Goal: Complete application form

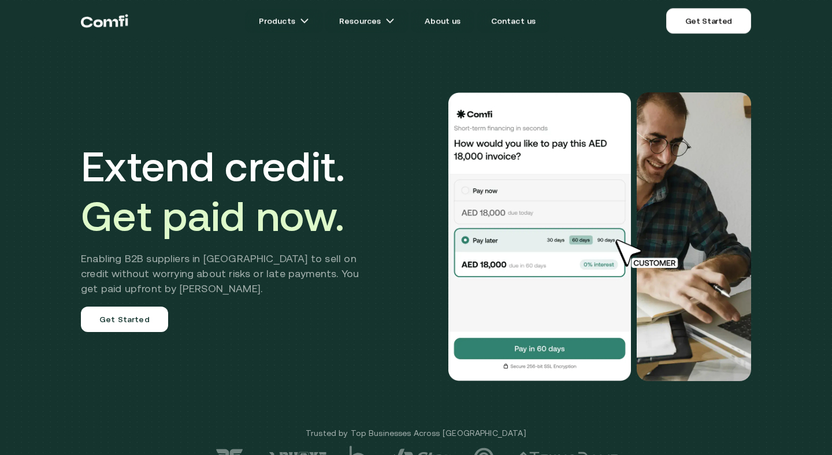
click at [721, 24] on link "Get Started" at bounding box center [708, 20] width 85 height 25
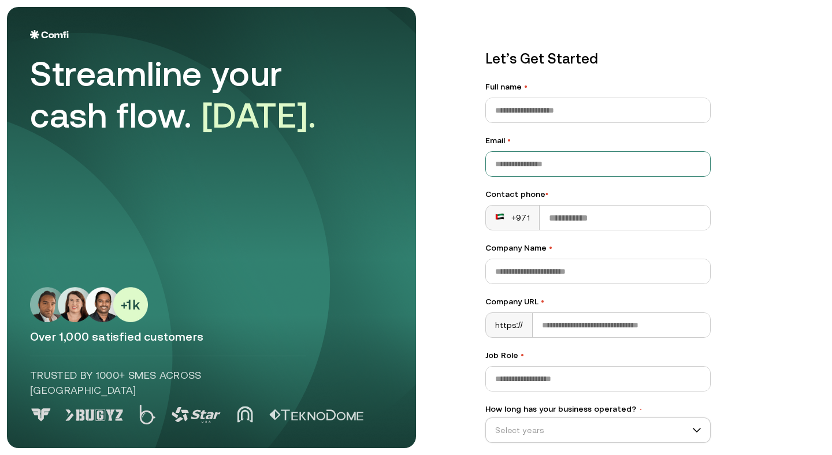
click at [599, 159] on input "Email •" at bounding box center [598, 164] width 224 height 24
click at [627, 81] on label "Full name •" at bounding box center [597, 87] width 225 height 12
click at [627, 98] on input "Full name •" at bounding box center [598, 110] width 224 height 24
click at [594, 165] on input "Email •" at bounding box center [598, 164] width 224 height 24
click at [740, 125] on div "Let’s Get Started Full name • Email • Contact phone • +971 Company Name • Compa…" at bounding box center [643, 227] width 363 height 441
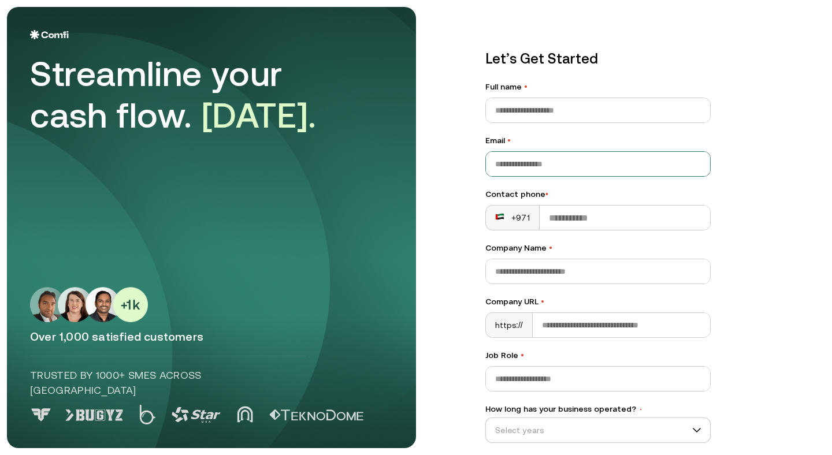
click at [690, 162] on input "Email •" at bounding box center [598, 164] width 224 height 24
click at [690, 93] on div "Full name •" at bounding box center [597, 102] width 225 height 42
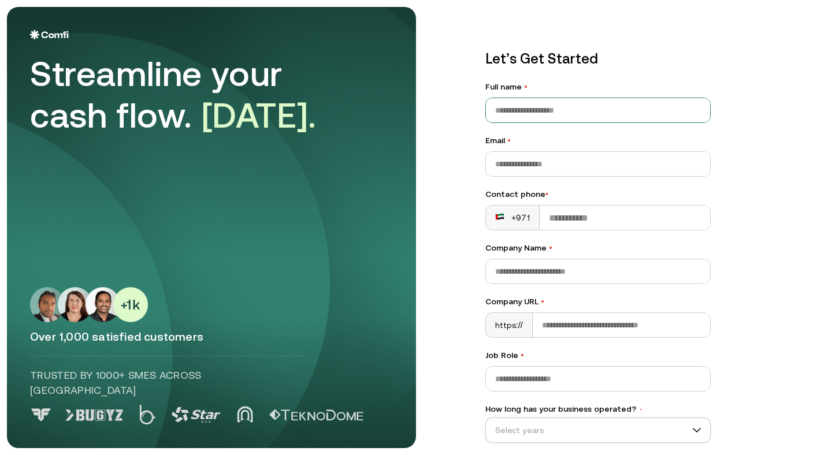
click at [634, 107] on input "Full name •" at bounding box center [598, 110] width 224 height 24
click at [664, 77] on div "Let’s Get Started Full name • Email • Contact phone • +971 Company Name • Compa…" at bounding box center [597, 293] width 225 height 488
click at [659, 76] on div "Let’s Get Started Full name • Email • Contact phone • +971 Company Name • Compa…" at bounding box center [597, 293] width 225 height 488
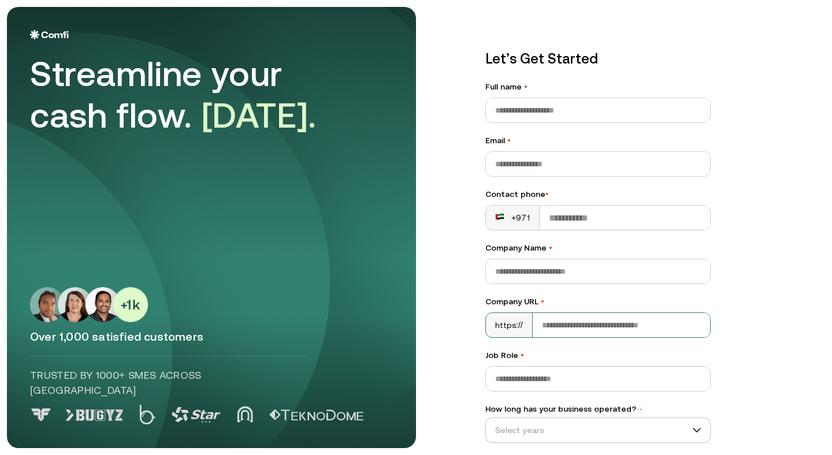
click at [624, 329] on input "Company URL •" at bounding box center [621, 325] width 177 height 24
click at [742, 288] on div "Let’s Get Started Full name • Email • Contact phone • +971 Company Name • Compa…" at bounding box center [643, 227] width 363 height 441
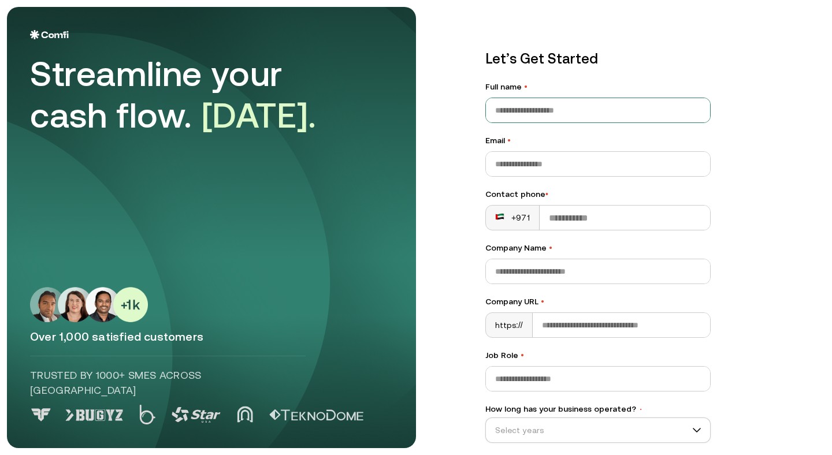
click at [659, 106] on input "Full name •" at bounding box center [598, 110] width 224 height 24
click at [649, 70] on div "Let’s Get Started Full name • Email • Contact phone • +971 Company Name • Compa…" at bounding box center [597, 293] width 225 height 488
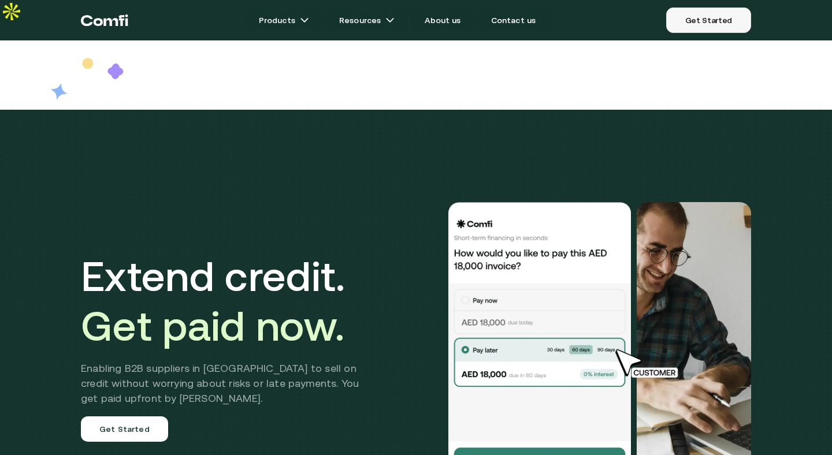
click at [694, 25] on link "Get Started" at bounding box center [708, 20] width 85 height 25
